Goal: Transaction & Acquisition: Purchase product/service

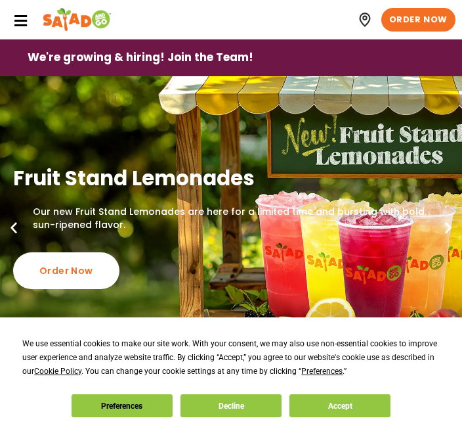
click at [351, 404] on button "Accept" at bounding box center [340, 405] width 101 height 23
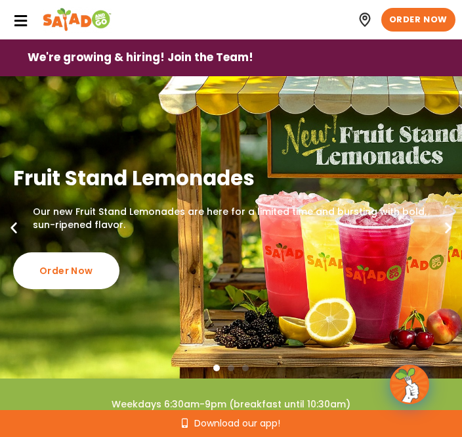
click at [24, 22] on icon at bounding box center [20, 21] width 14 height 14
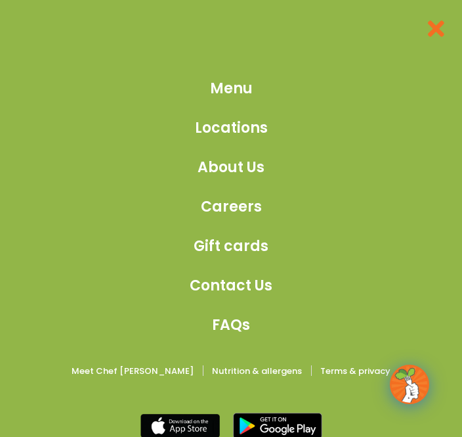
click at [242, 93] on span "Menu" at bounding box center [231, 89] width 43 height 22
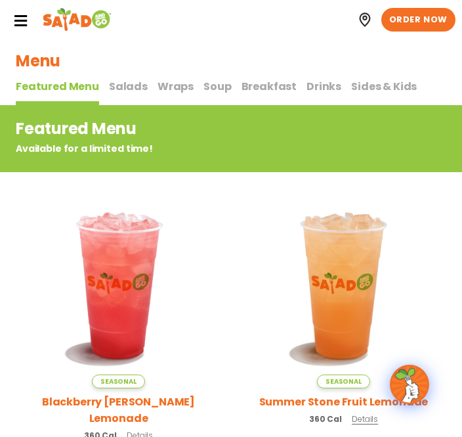
click at [119, 89] on span "Salads" at bounding box center [128, 86] width 39 height 15
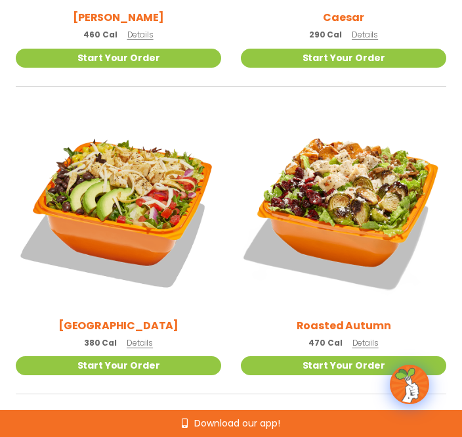
scroll to position [756, 0]
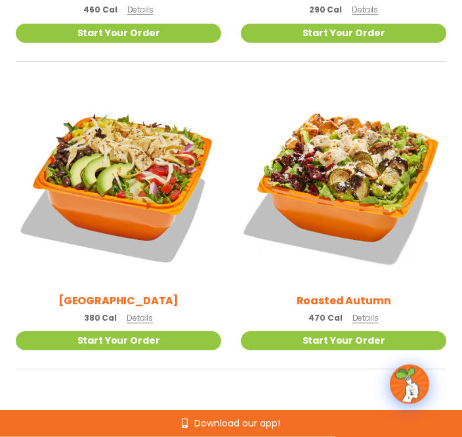
click at [344, 344] on link "Start Your Order" at bounding box center [344, 341] width 206 height 19
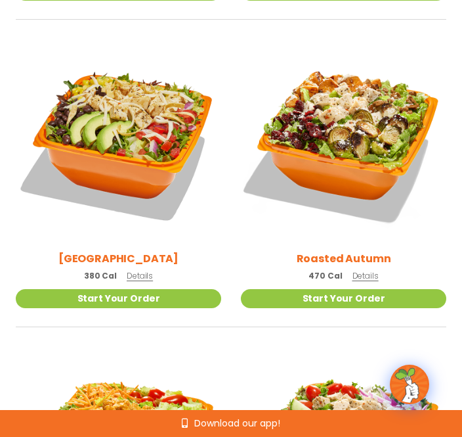
click at [380, 275] on div "Roasted Autumn 470 Cal Details" at bounding box center [344, 164] width 206 height 250
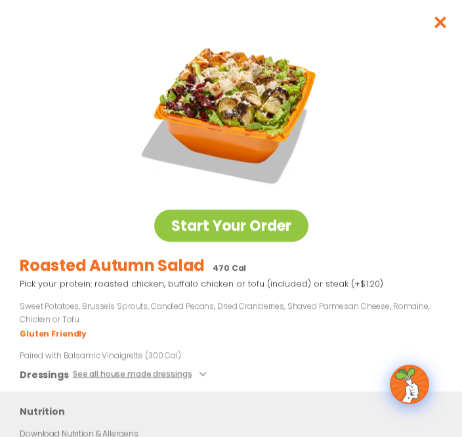
scroll to position [0, 0]
